Goal: Task Accomplishment & Management: Manage account settings

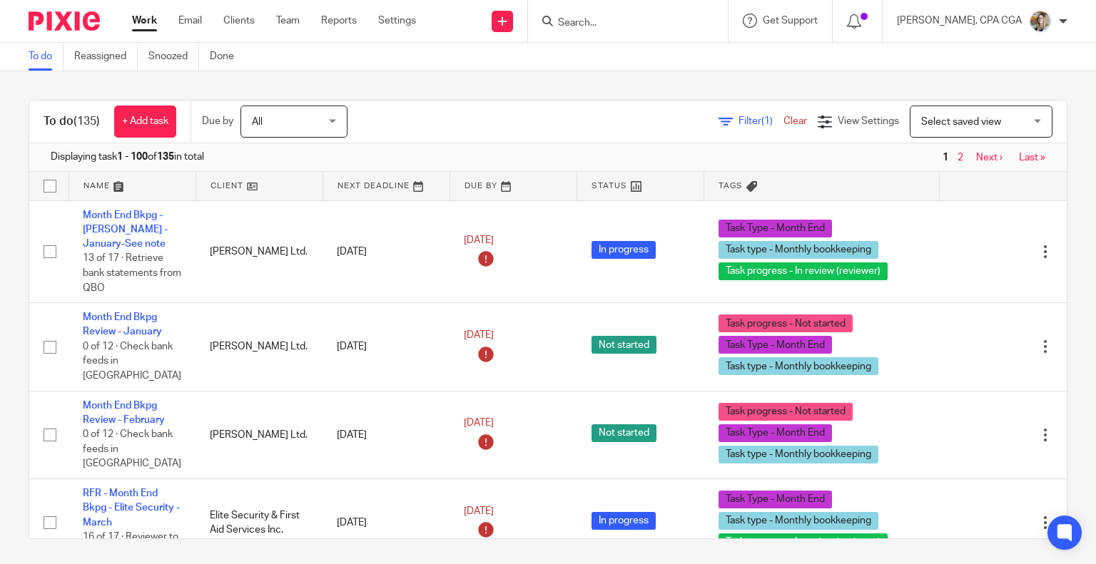
click at [214, 184] on link at bounding box center [259, 186] width 126 height 29
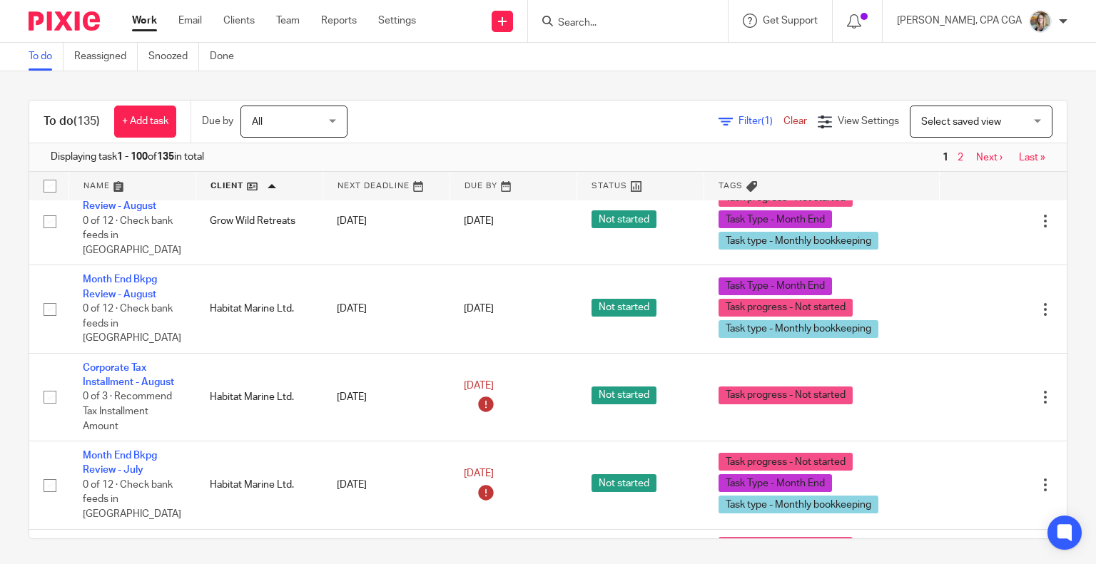
scroll to position [4995, 0]
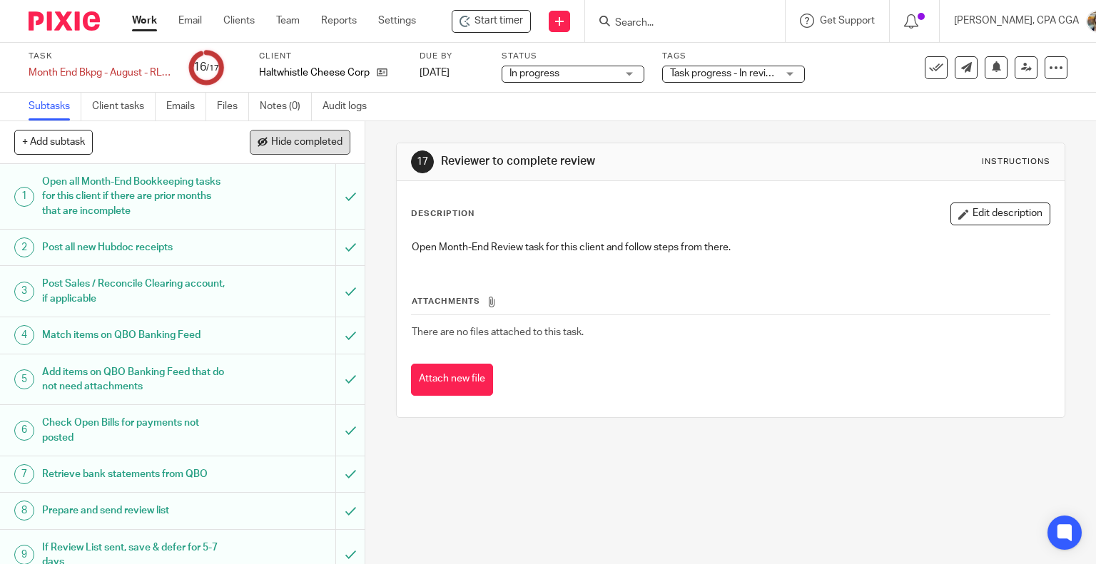
click at [308, 141] on span "Hide completed" at bounding box center [306, 142] width 71 height 11
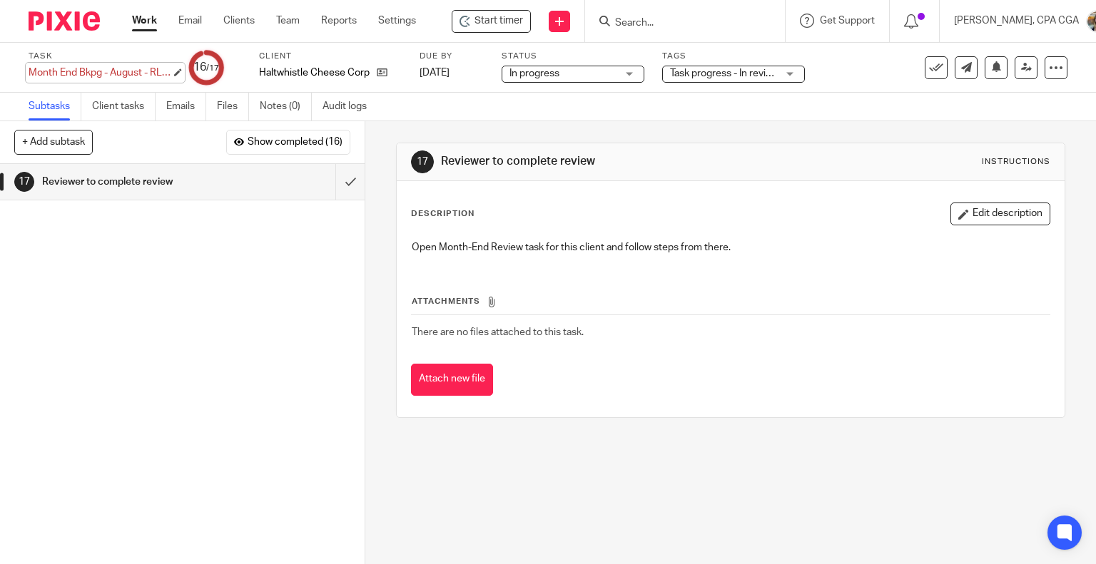
click at [94, 76] on div "Month End Bkpg - August - RL sent Save Month End Bkpg - August - RL sent" at bounding box center [100, 73] width 143 height 14
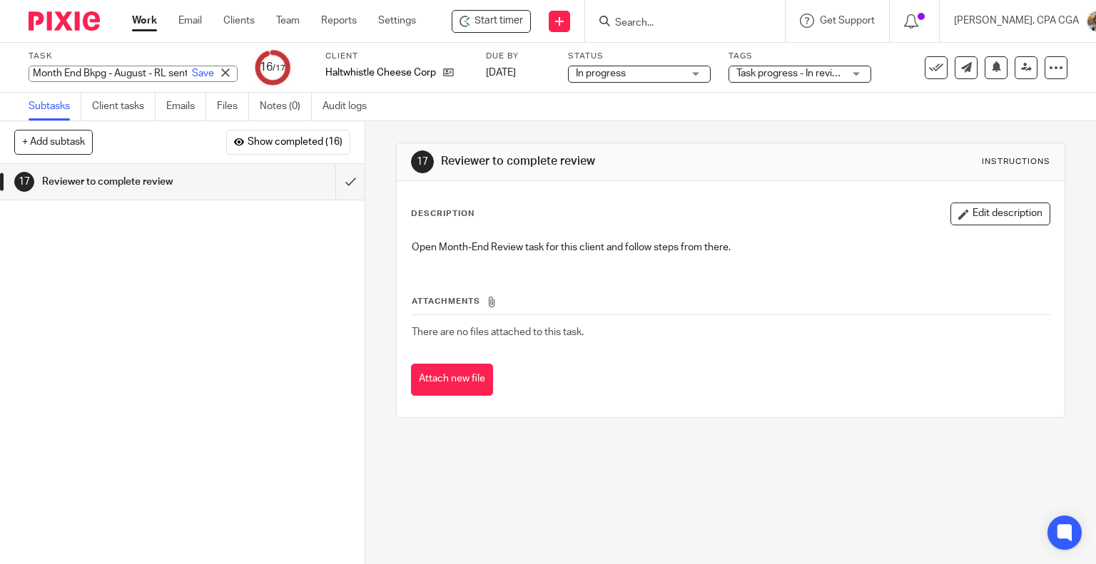
click at [34, 71] on input "Month End Bkpg - August - RL sent" at bounding box center [133, 74] width 209 height 16
type input "RFR - Month End Bkpg - August - RL sent"
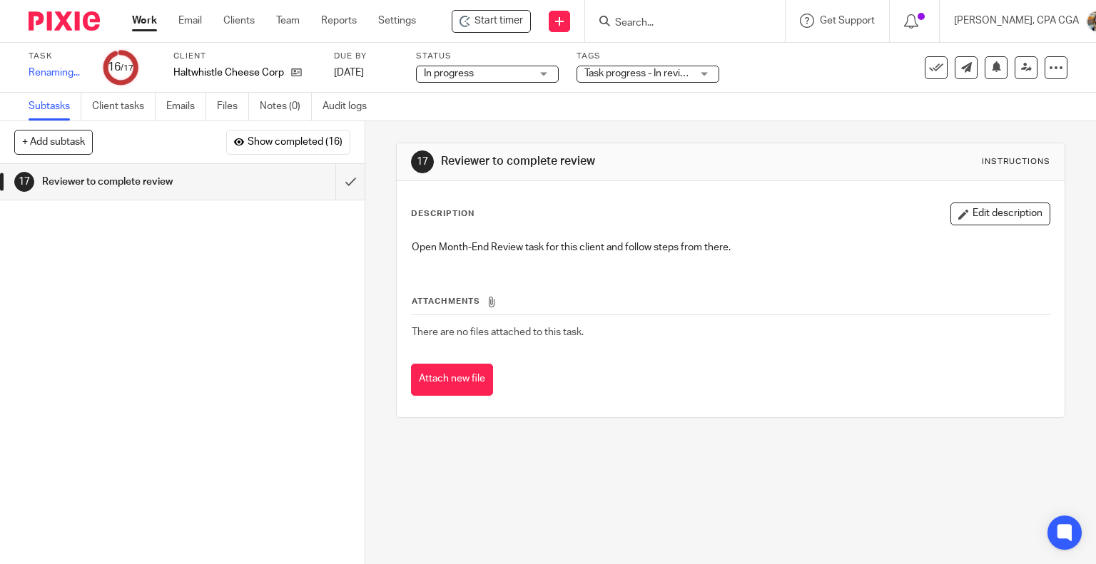
click at [199, 287] on div "1 Open all Month-End Bookkeeping tasks for this client if there are prior month…" at bounding box center [182, 364] width 365 height 400
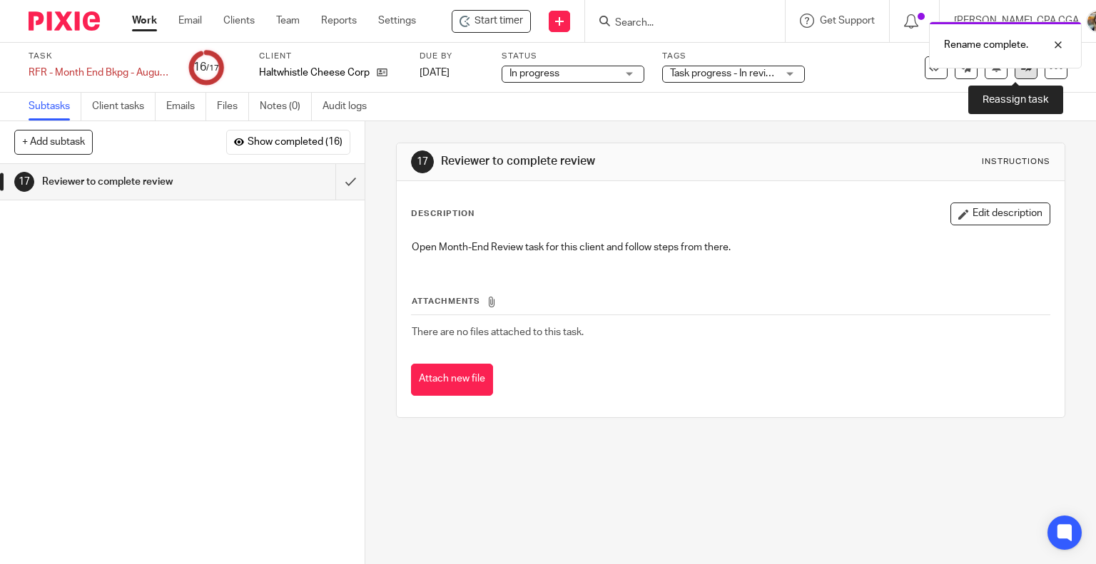
click at [1016, 76] on link at bounding box center [1026, 67] width 23 height 23
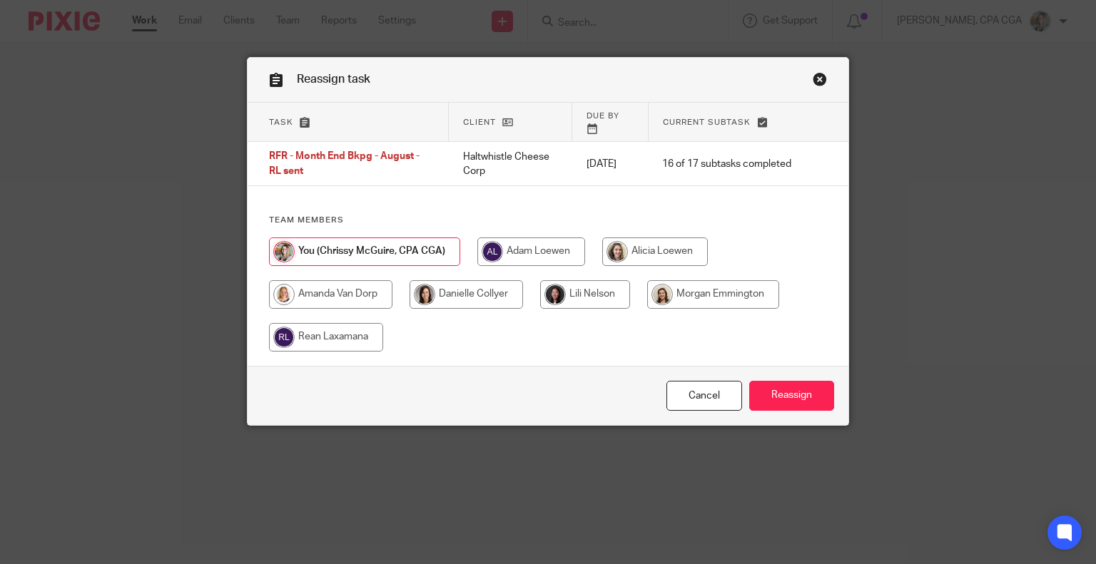
click at [437, 282] on input "radio" at bounding box center [466, 294] width 113 height 29
radio input "true"
click at [813, 77] on link "Close this dialog window" at bounding box center [820, 81] width 14 height 19
